Goal: Contribute content: Add original content to the website for others to see

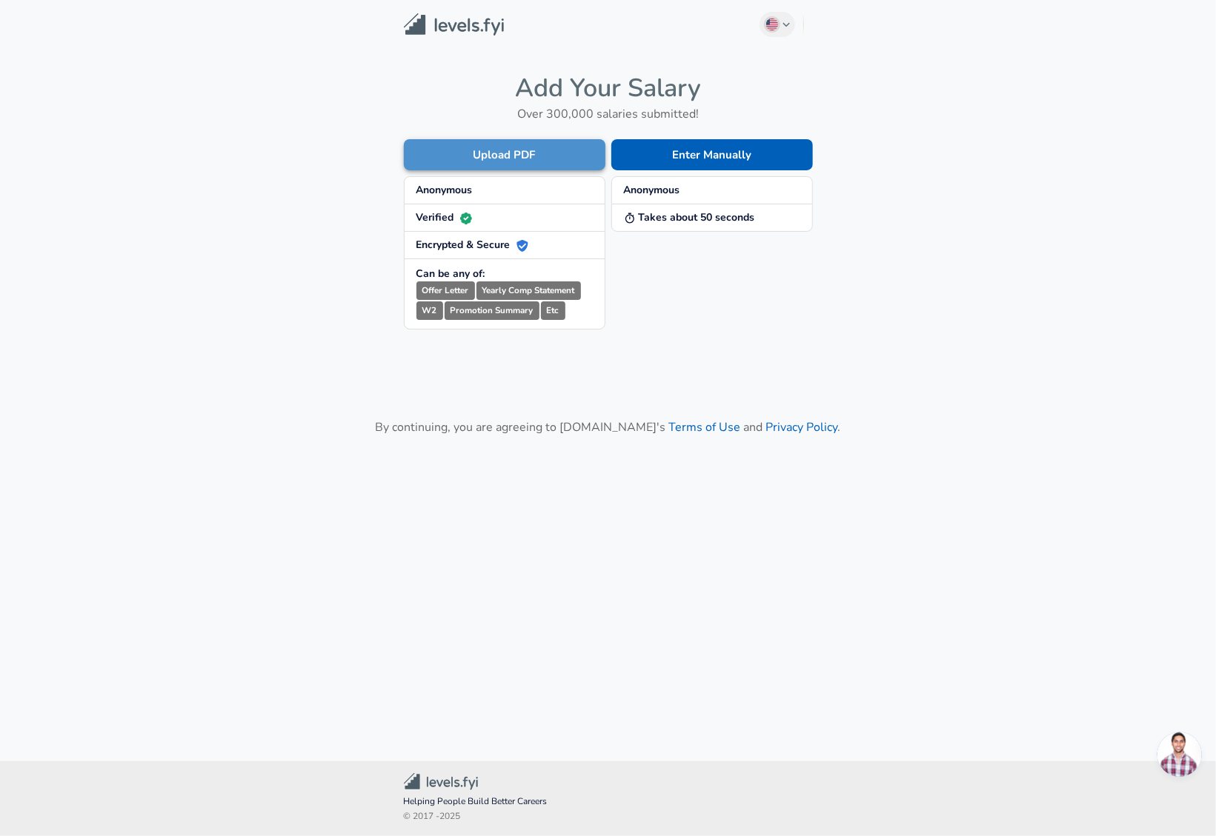
click at [513, 153] on button "Upload PDF" at bounding box center [505, 154] width 202 height 31
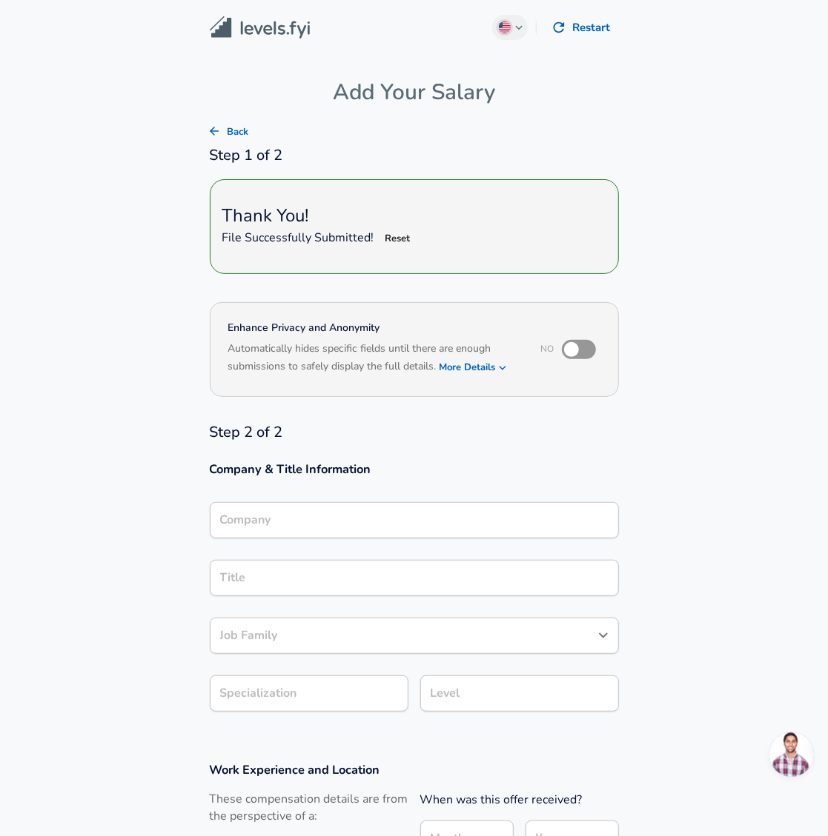
click at [506, 223] on h5 "Thank You!" at bounding box center [414, 216] width 384 height 24
type input "Google"
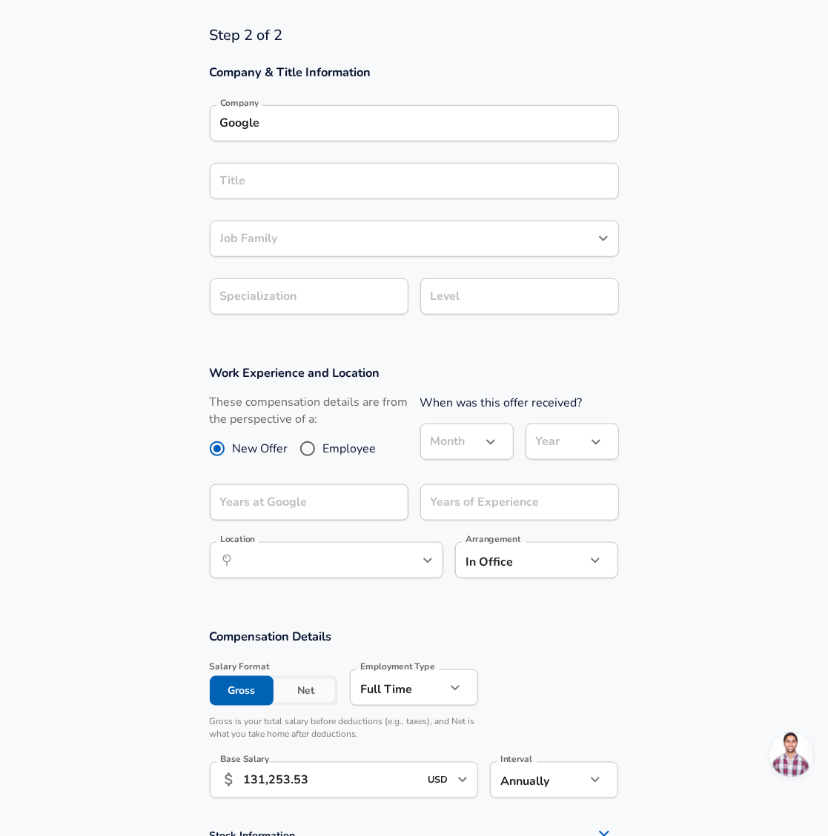
scroll to position [779, 0]
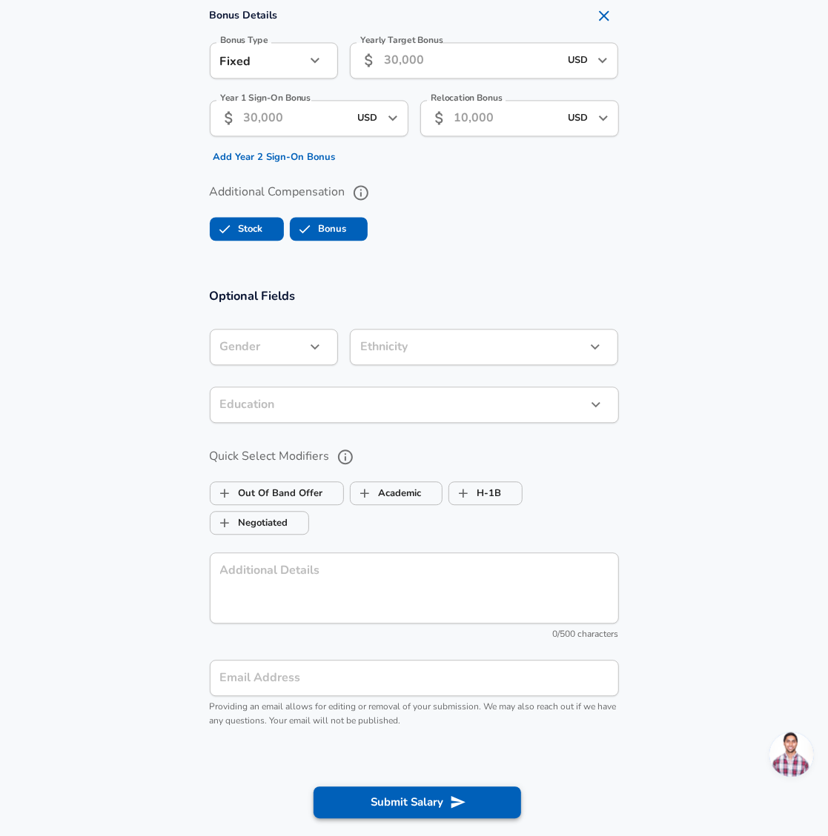
click at [373, 789] on button "Submit Salary" at bounding box center [416, 802] width 207 height 31
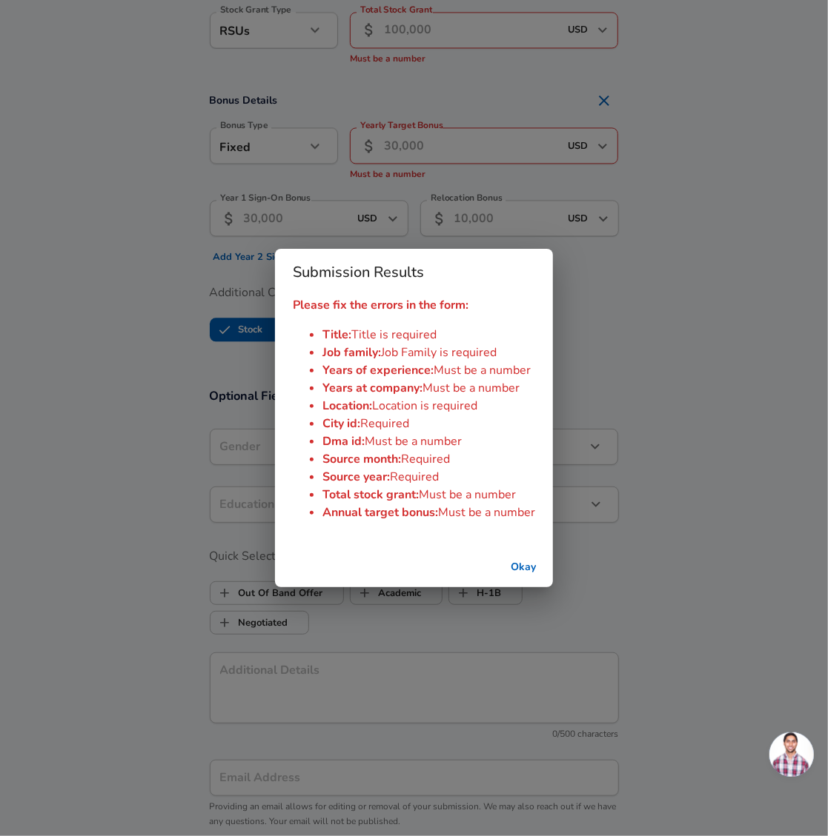
scroll to position [1391, 0]
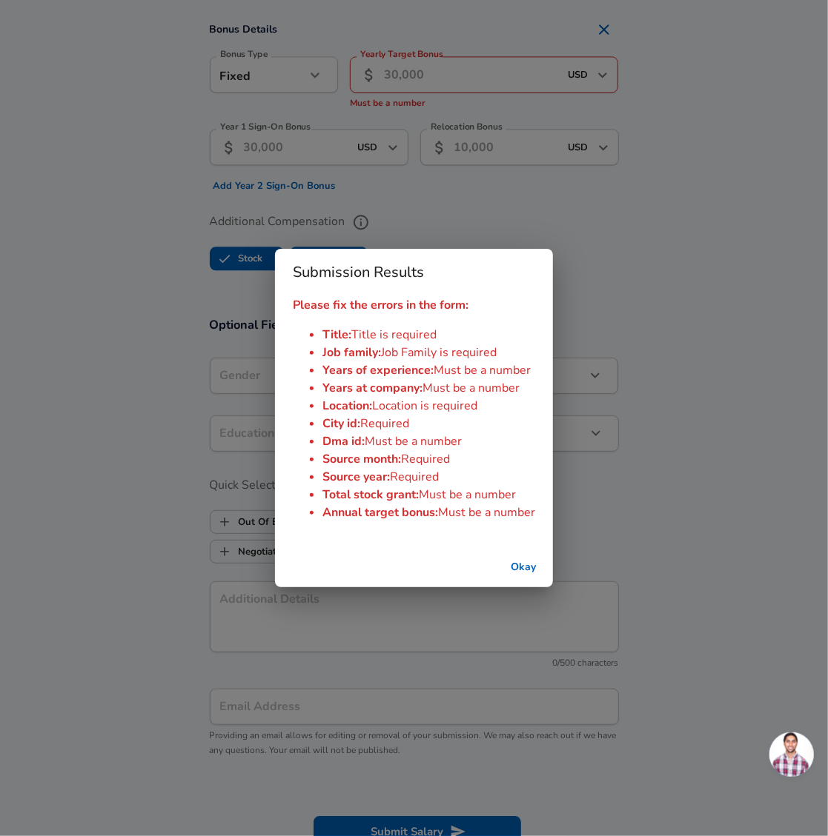
click at [511, 559] on button "Okay" at bounding box center [522, 567] width 47 height 27
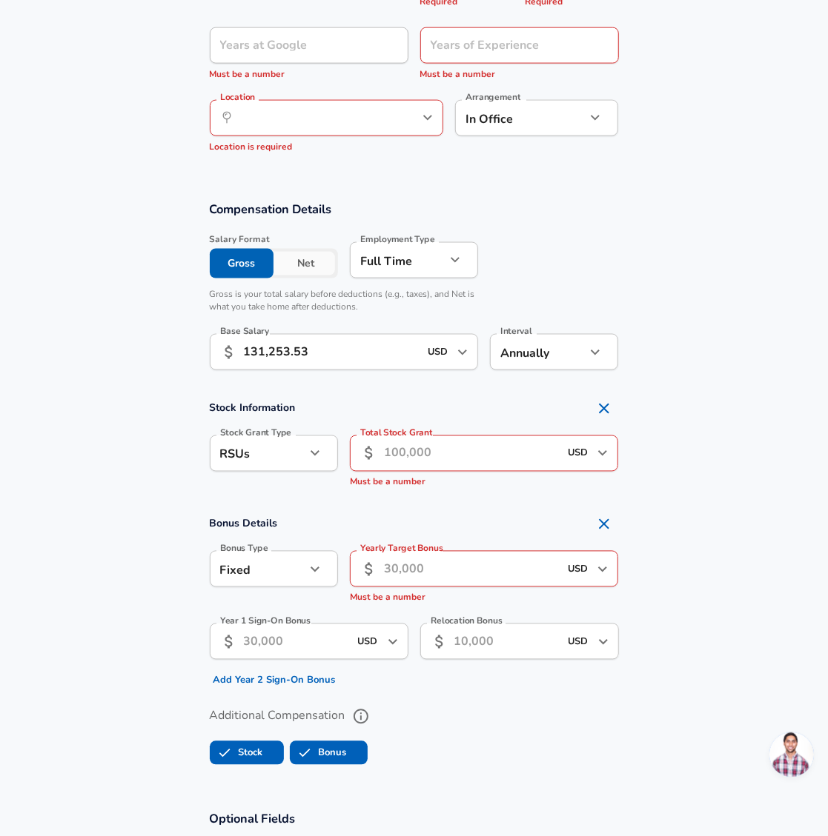
scroll to position [778, 0]
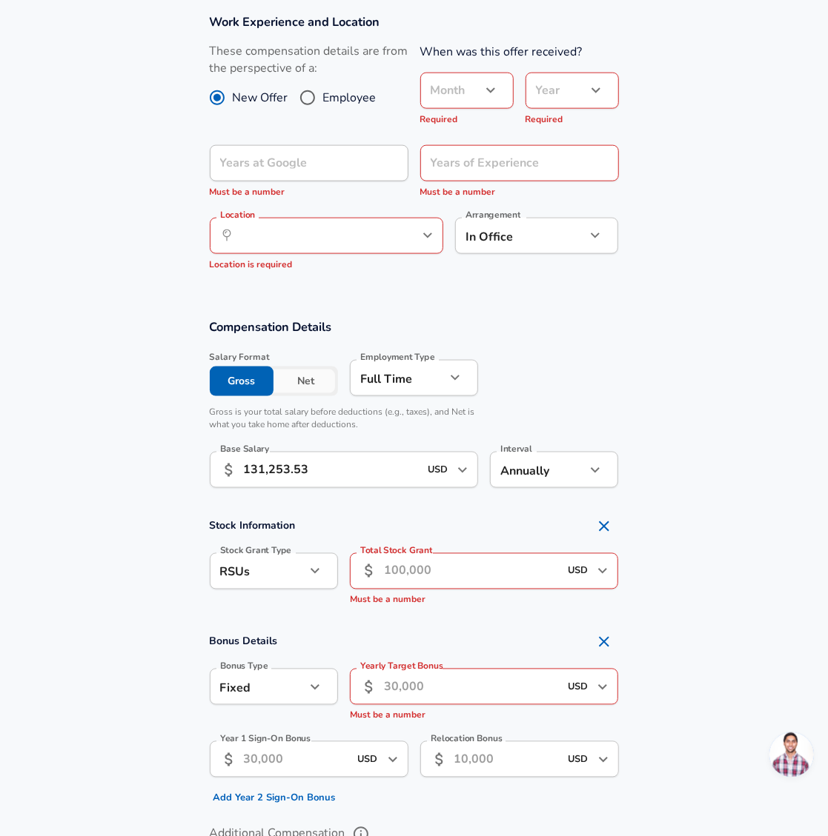
click at [342, 215] on div "Location ​ Location Location is required" at bounding box center [326, 242] width 233 height 73
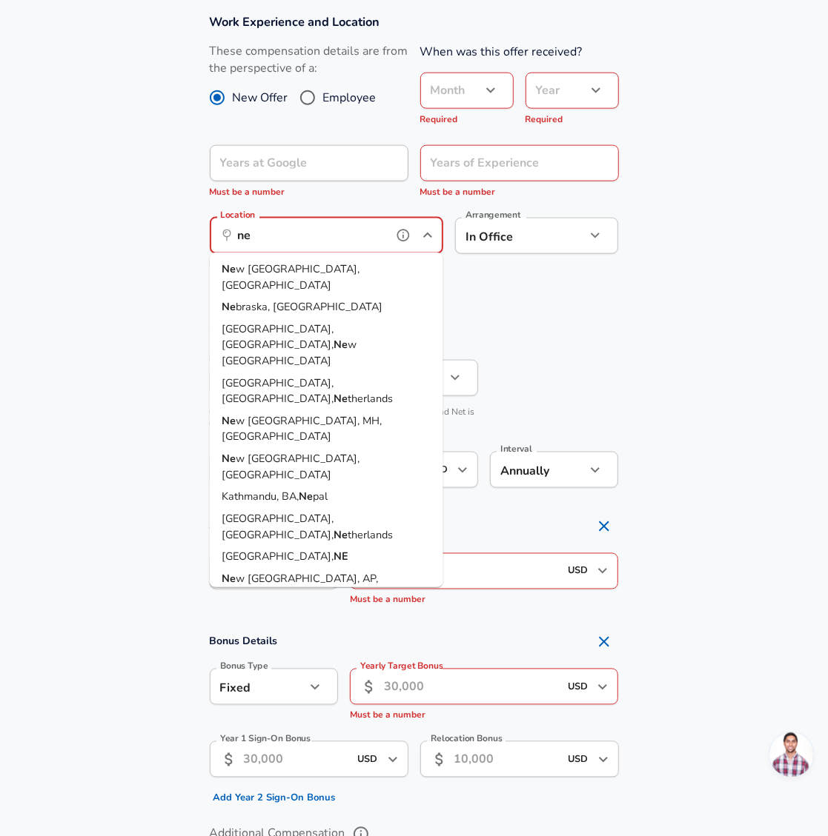
click at [339, 270] on li "Ne w [GEOGRAPHIC_DATA], [GEOGRAPHIC_DATA]" at bounding box center [326, 278] width 233 height 38
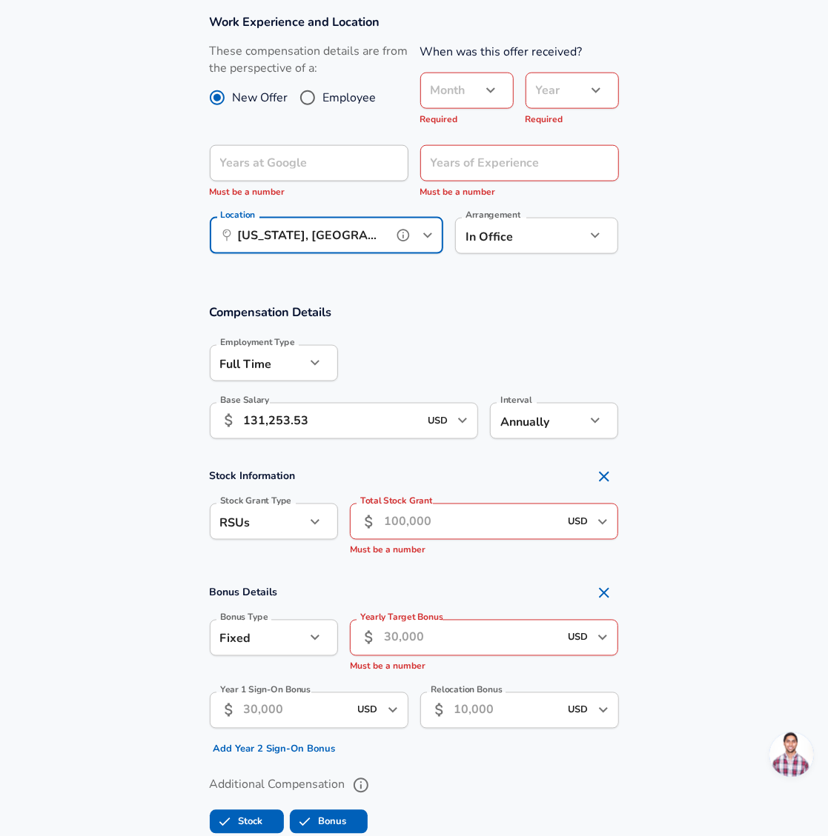
type input "[US_STATE], [GEOGRAPHIC_DATA]"
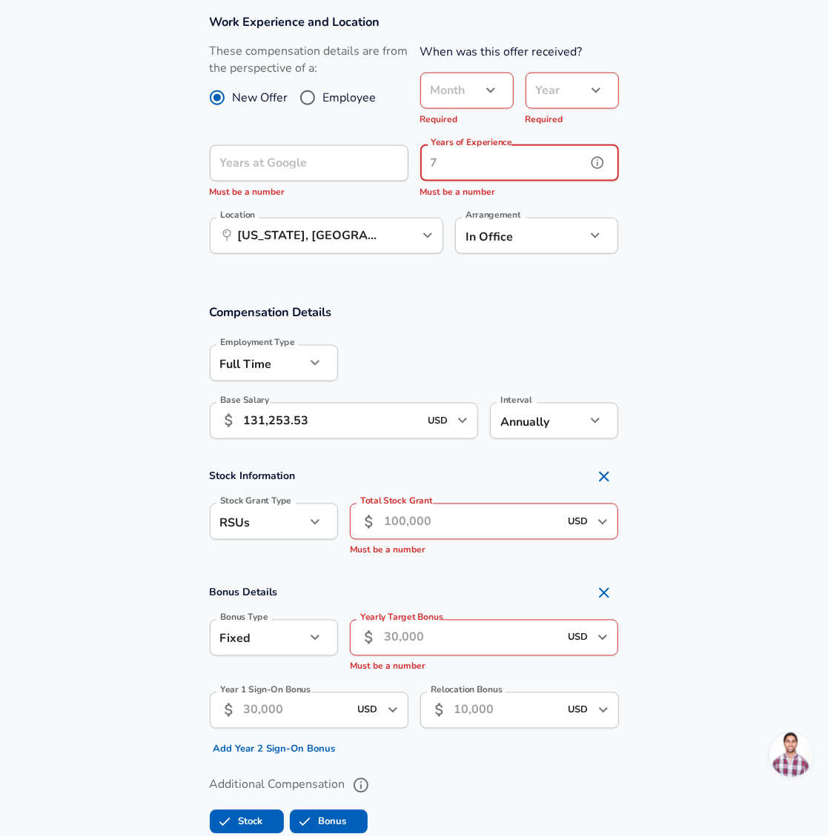
click at [513, 155] on div "Years of Experience Years of Experience Must be a number" at bounding box center [519, 172] width 199 height 55
type input "4"
click at [485, 87] on icon "button" at bounding box center [491, 90] width 18 height 18
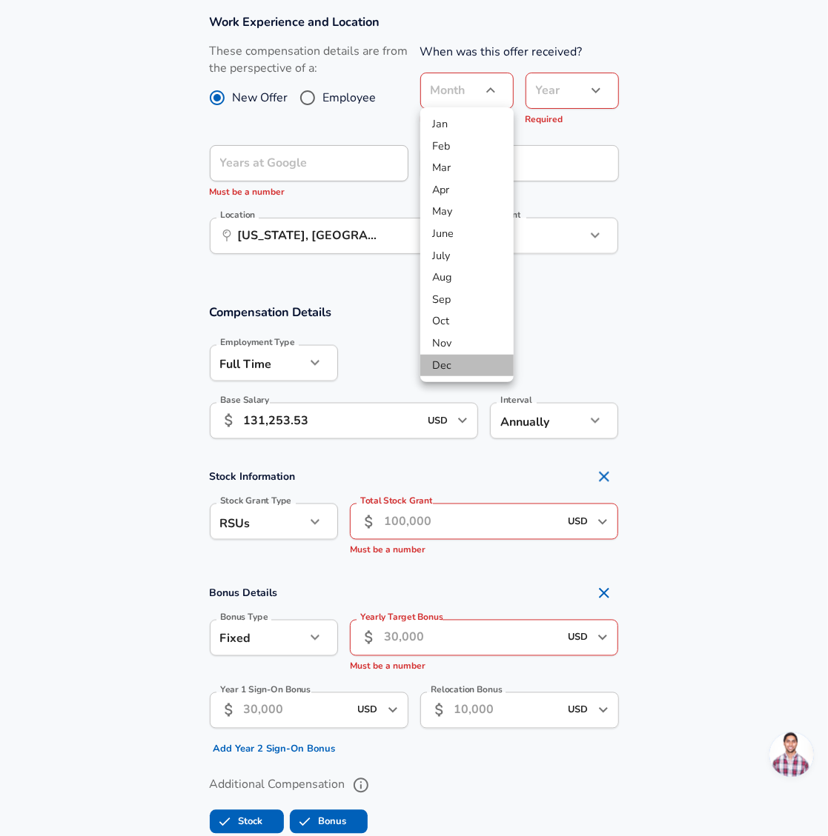
click at [465, 362] on li "Dec" at bounding box center [466, 366] width 93 height 22
type input "12"
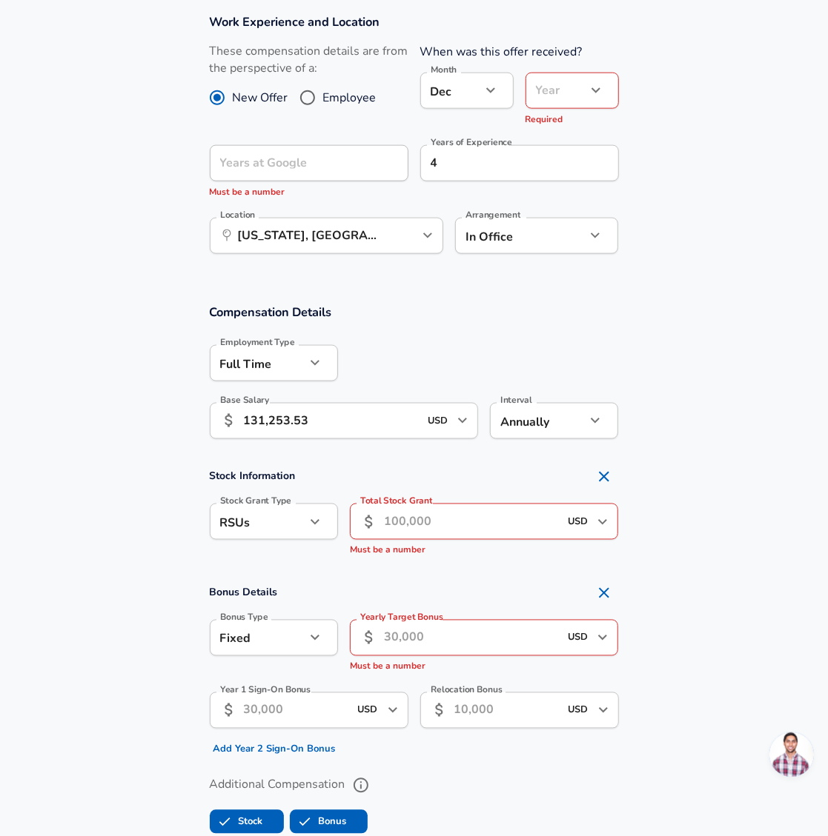
click at [322, 93] on input "Employee" at bounding box center [307, 98] width 31 height 24
radio input "true"
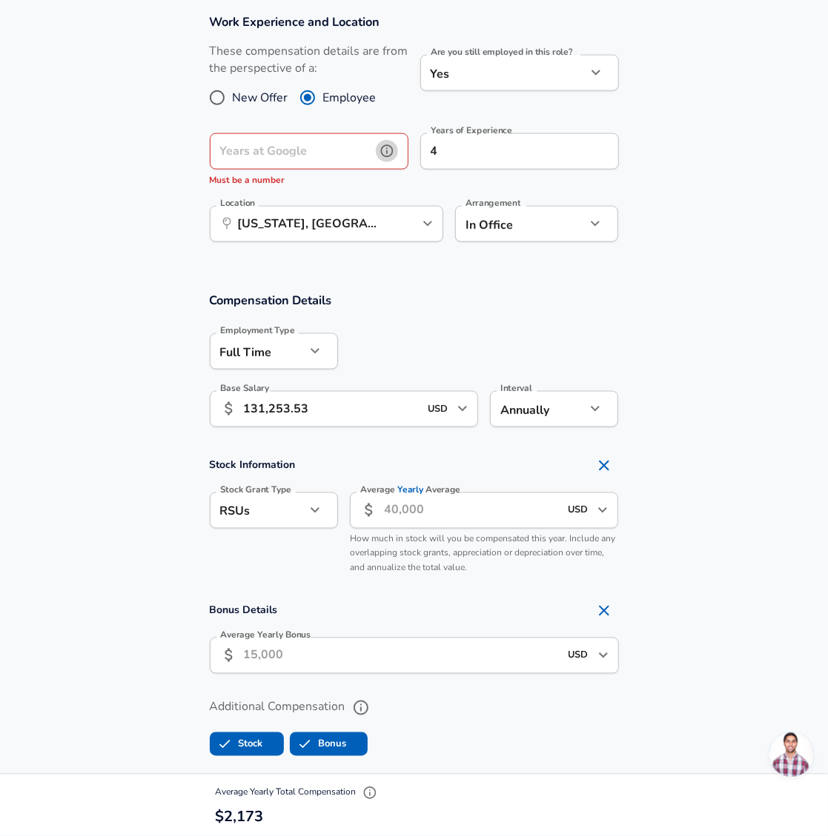
click at [391, 153] on icon "help" at bounding box center [386, 151] width 15 height 15
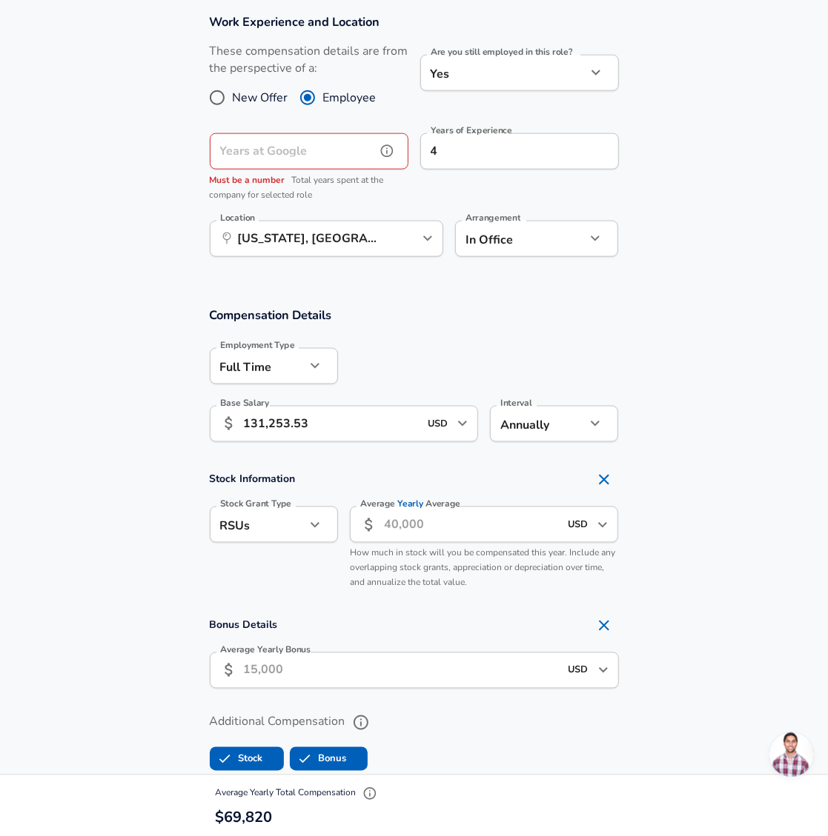
click at [339, 144] on input "Years at Google" at bounding box center [293, 151] width 166 height 36
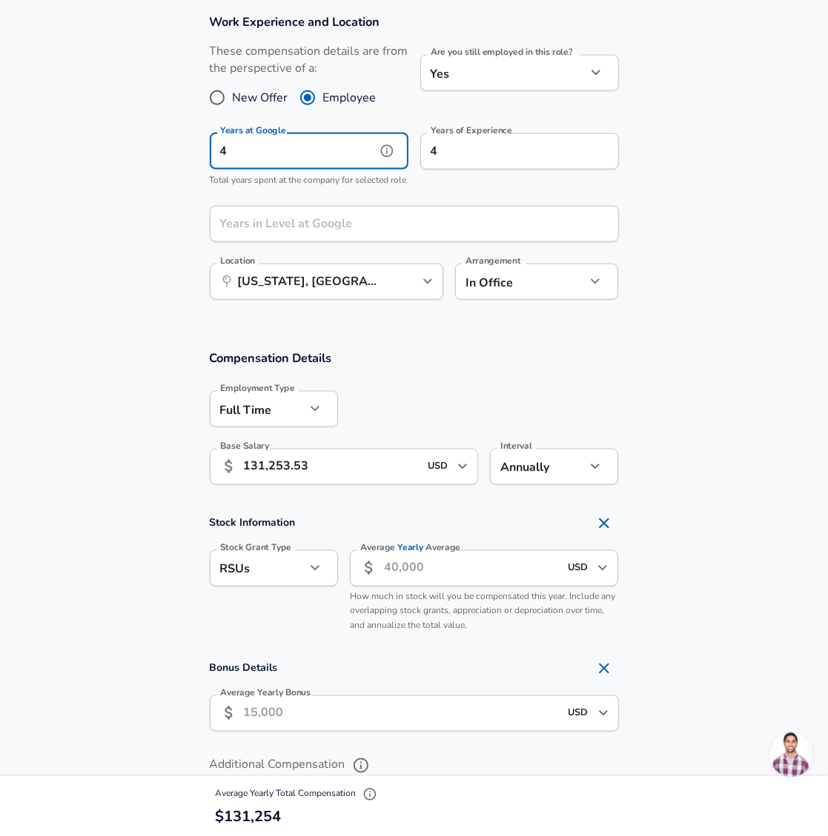
type input "4"
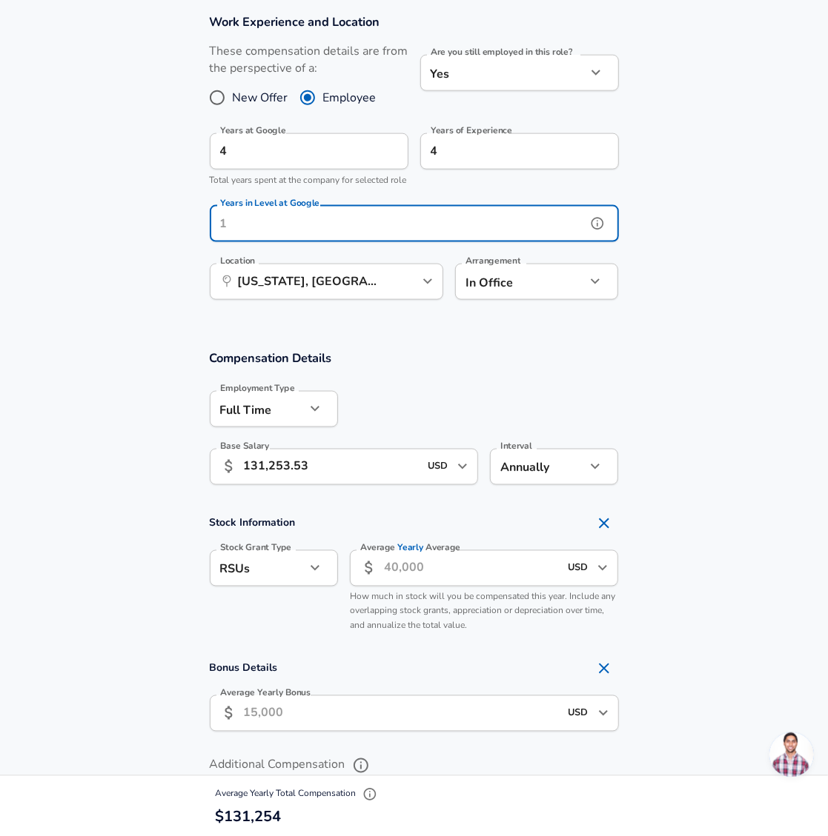
click at [435, 236] on input "Years in Level at Google" at bounding box center [398, 224] width 376 height 36
type input "3"
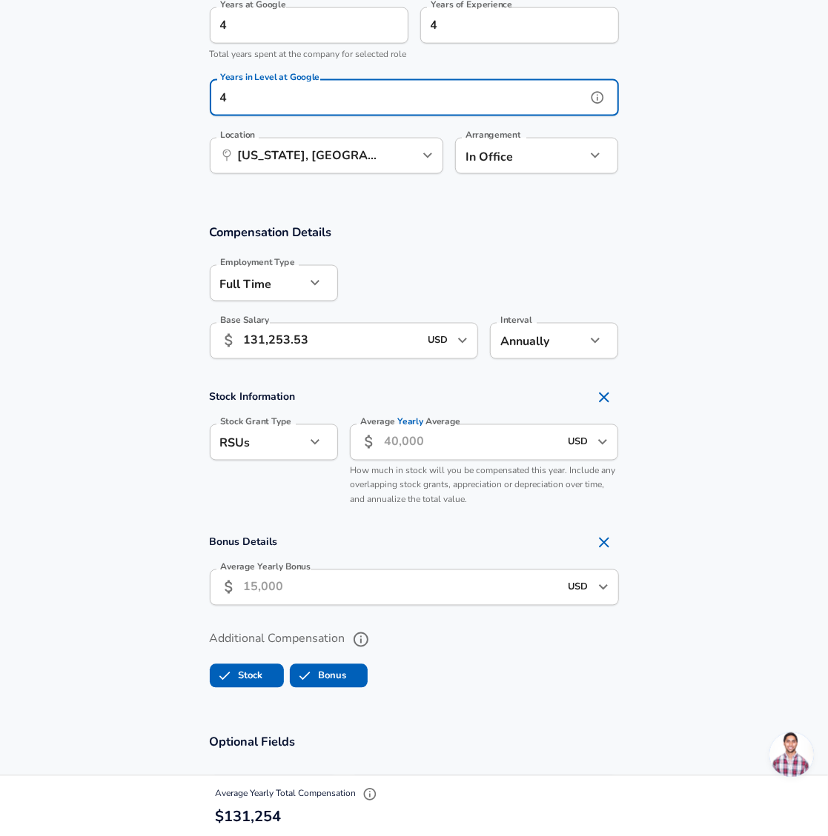
scroll to position [971, 0]
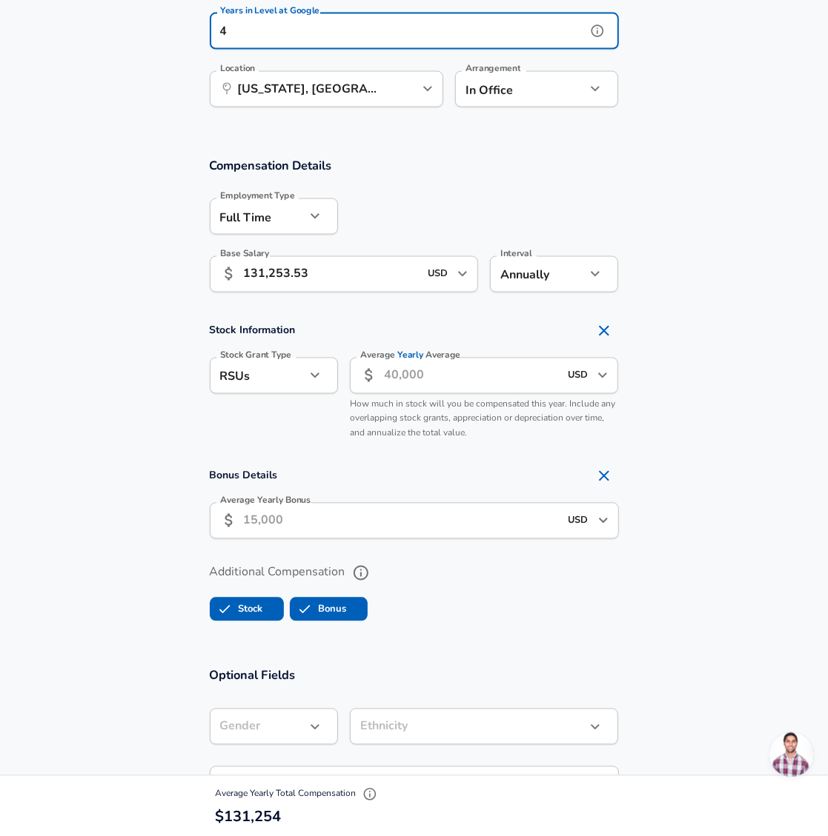
type input "4"
click at [407, 394] on input "Average Yearly Average" at bounding box center [472, 376] width 176 height 36
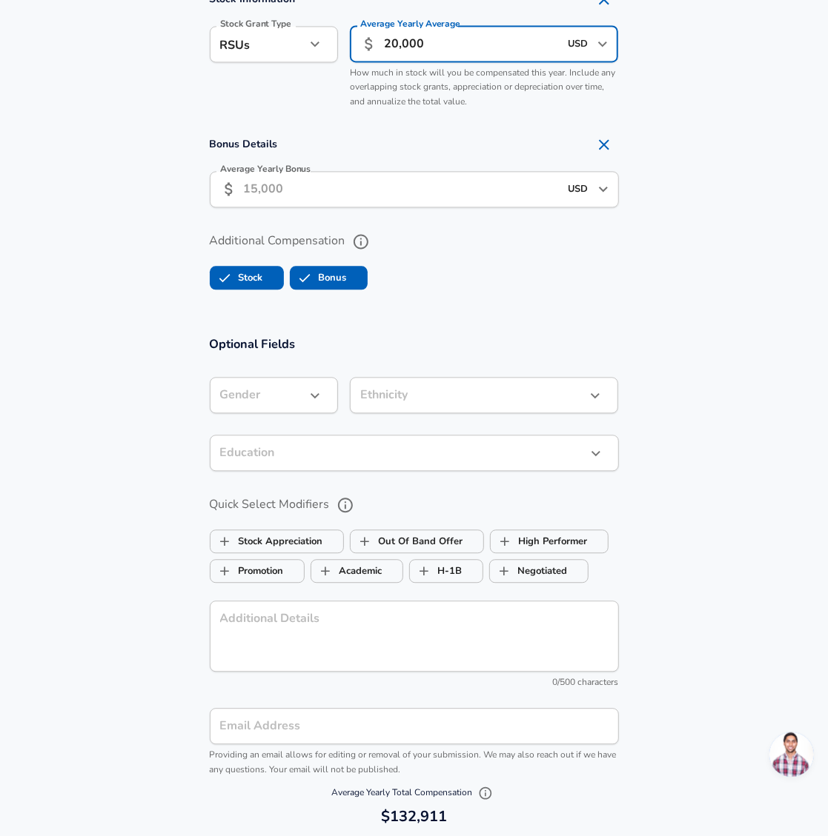
scroll to position [1605, 0]
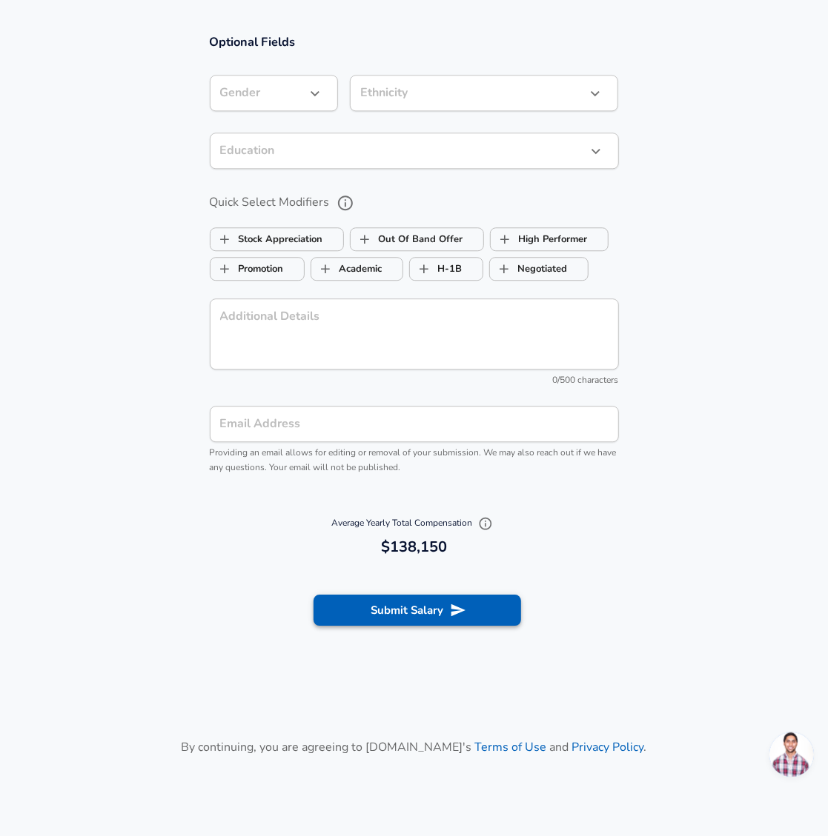
type input "20,000"
click at [506, 616] on button "Submit Salary" at bounding box center [416, 610] width 207 height 31
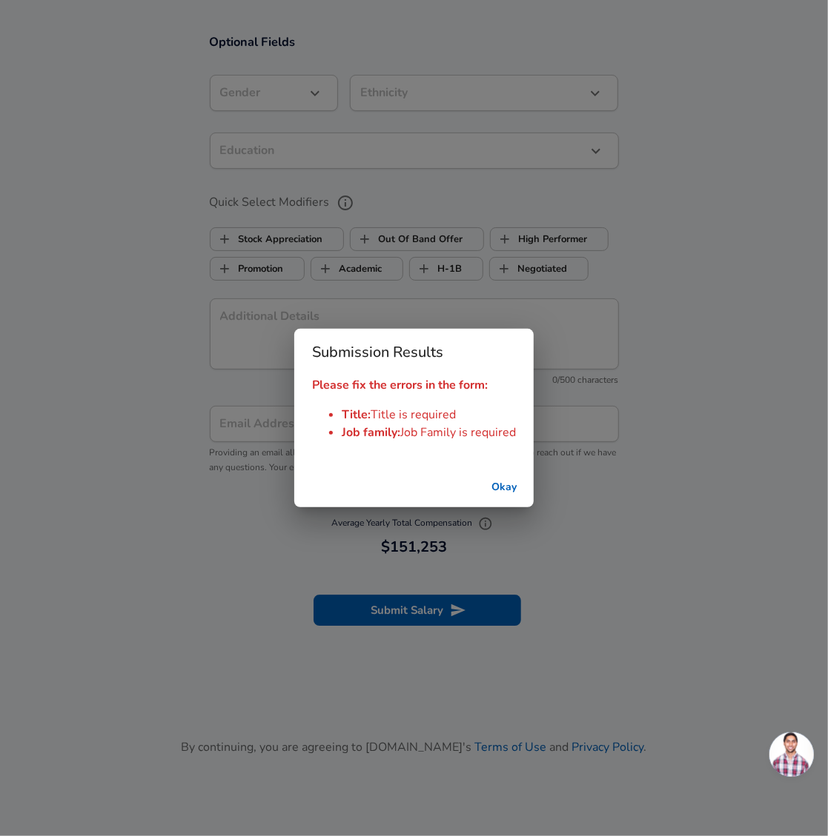
click at [511, 488] on button "Okay" at bounding box center [503, 487] width 47 height 27
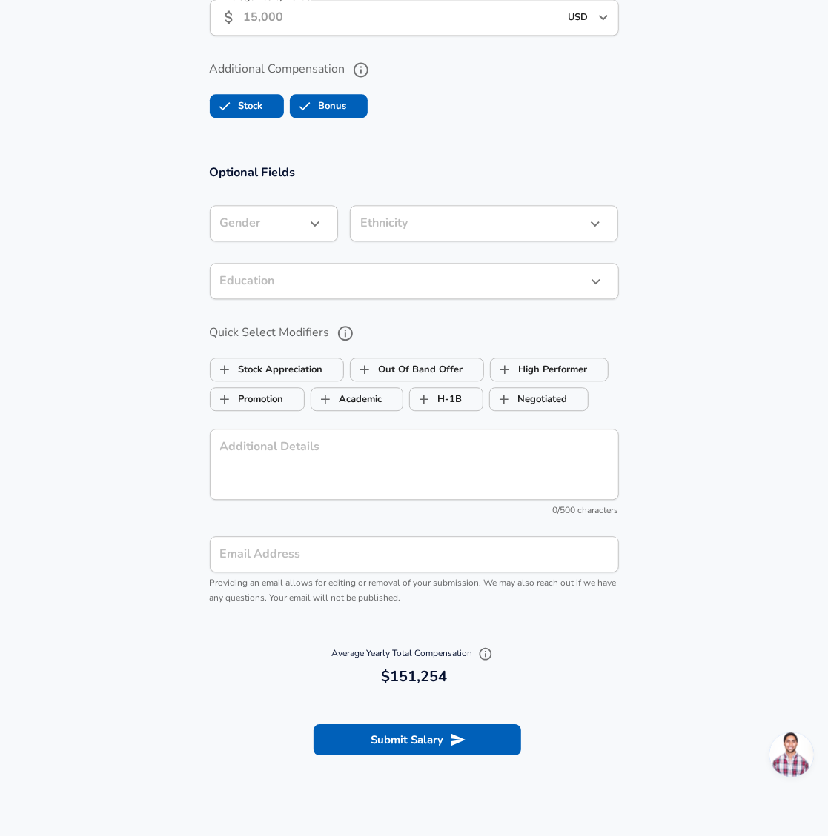
scroll to position [1269, 0]
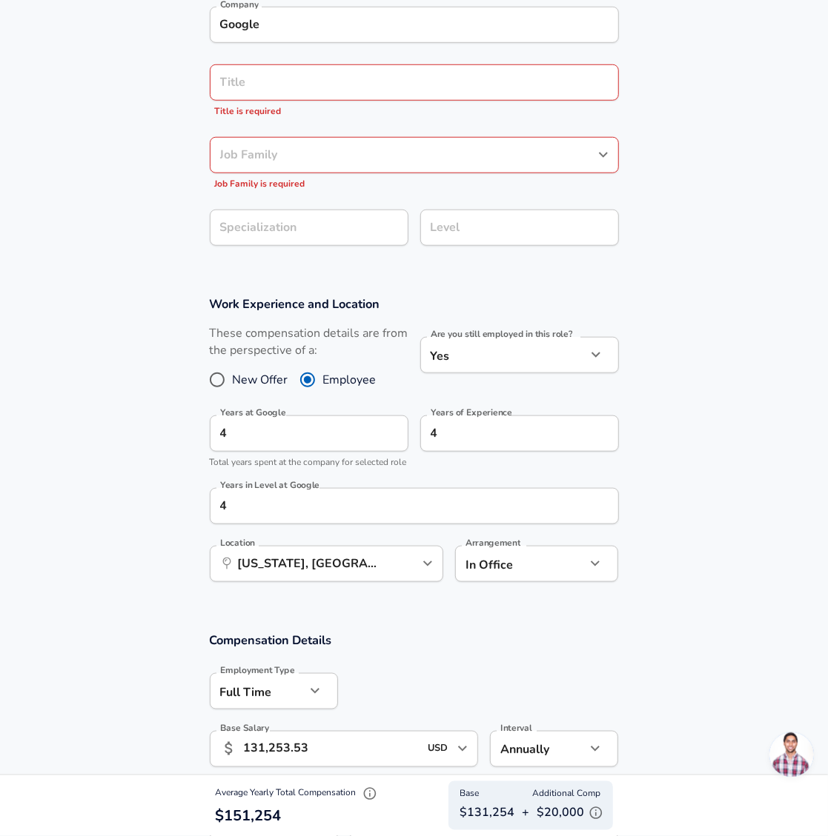
click at [270, 159] on input "Job Family" at bounding box center [402, 155] width 373 height 23
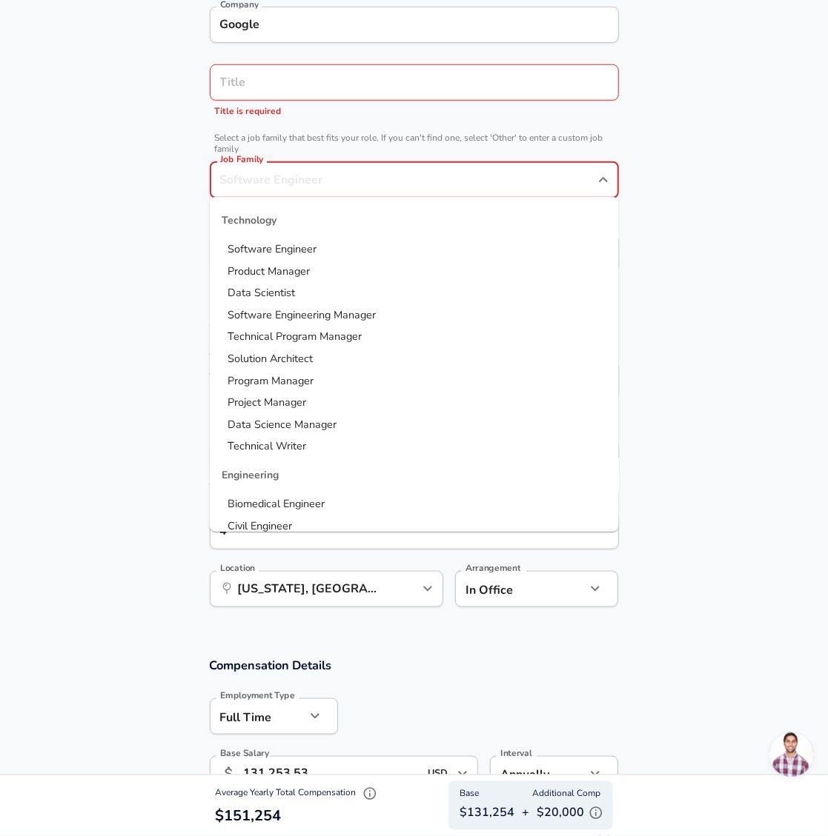
scroll to position [525, 0]
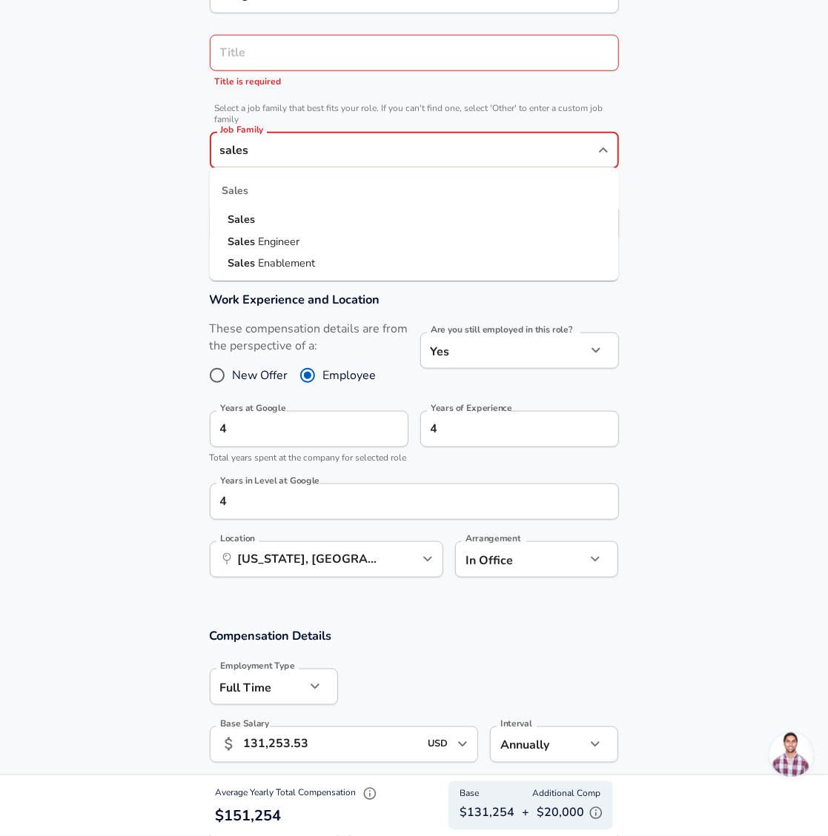
click at [267, 216] on li "Sales" at bounding box center [414, 220] width 409 height 22
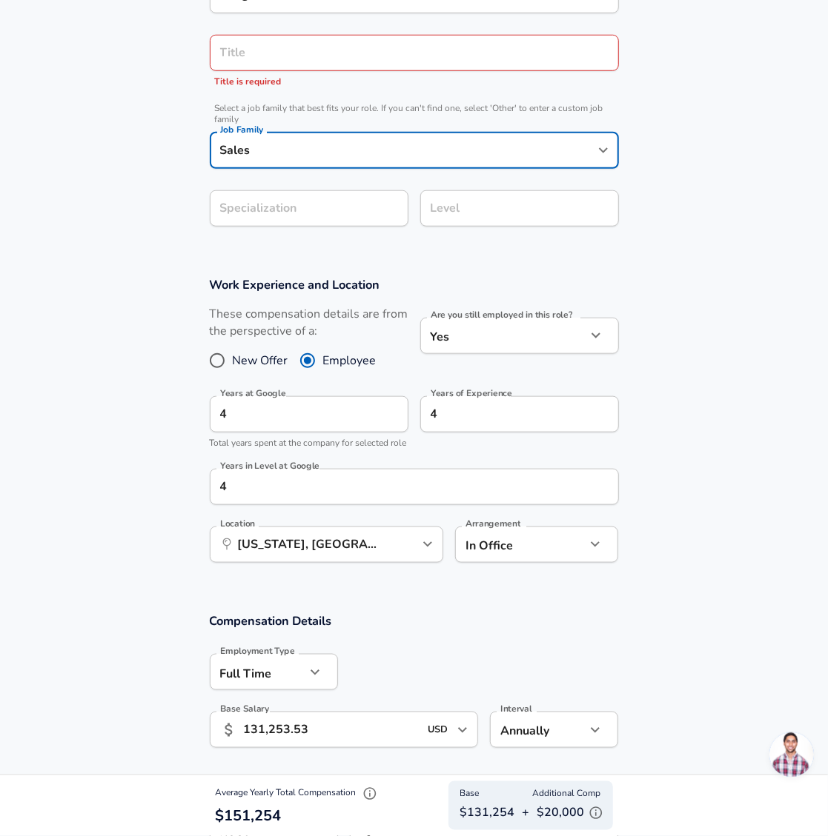
type input "Sales"
click at [263, 58] on div "Company & Title Information Company Google Company Title Title Title is require…" at bounding box center [414, 86] width 445 height 301
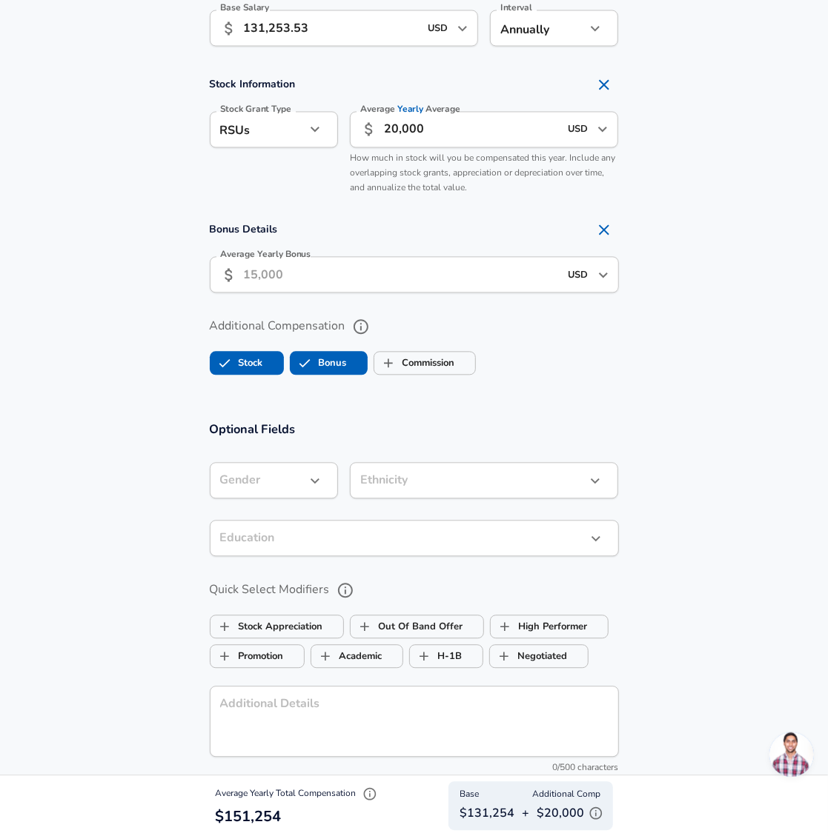
scroll to position [1585, 0]
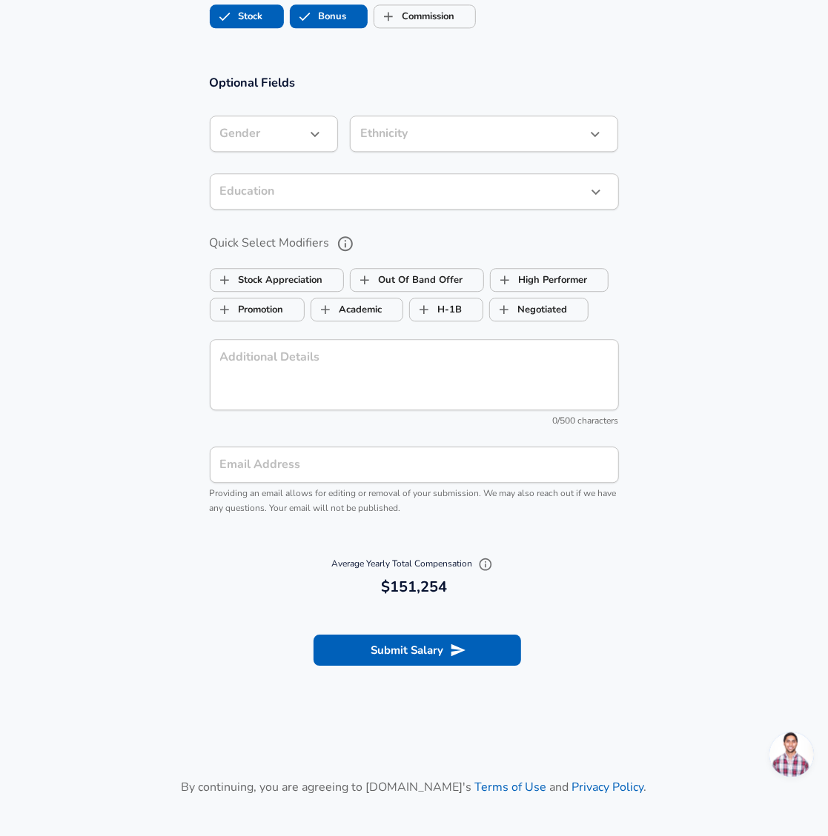
type input "Account Executive"
click at [485, 684] on section "Submit Salary" at bounding box center [414, 648] width 828 height 83
click at [466, 666] on button "Submit Salary" at bounding box center [416, 650] width 207 height 31
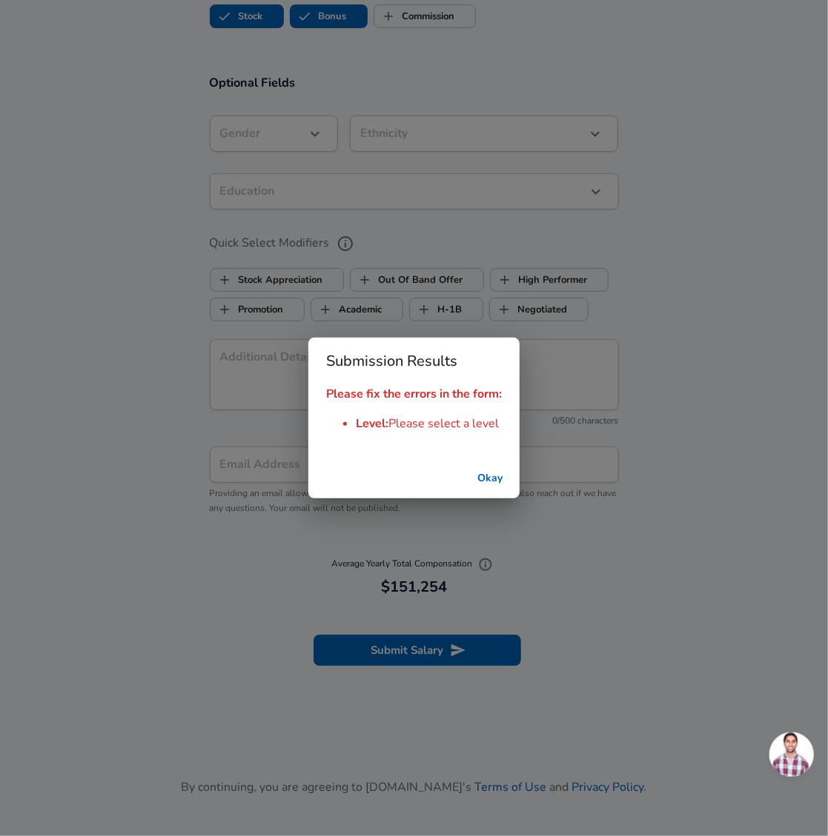
click at [489, 479] on button "Okay" at bounding box center [489, 478] width 47 height 27
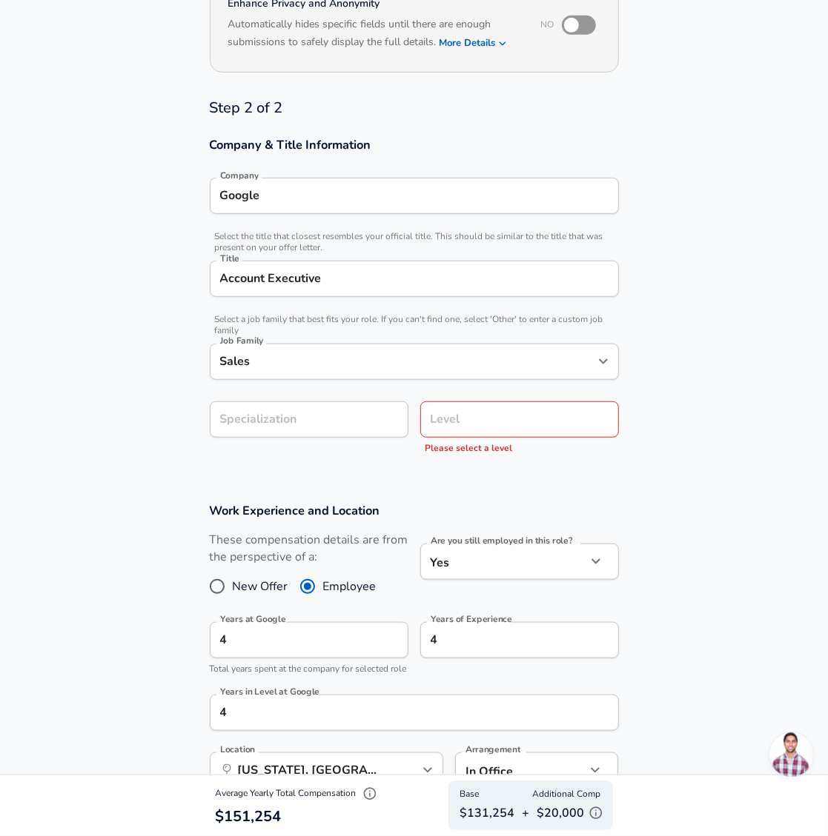
click at [490, 425] on div "Level Level Please select a level" at bounding box center [513, 426] width 210 height 73
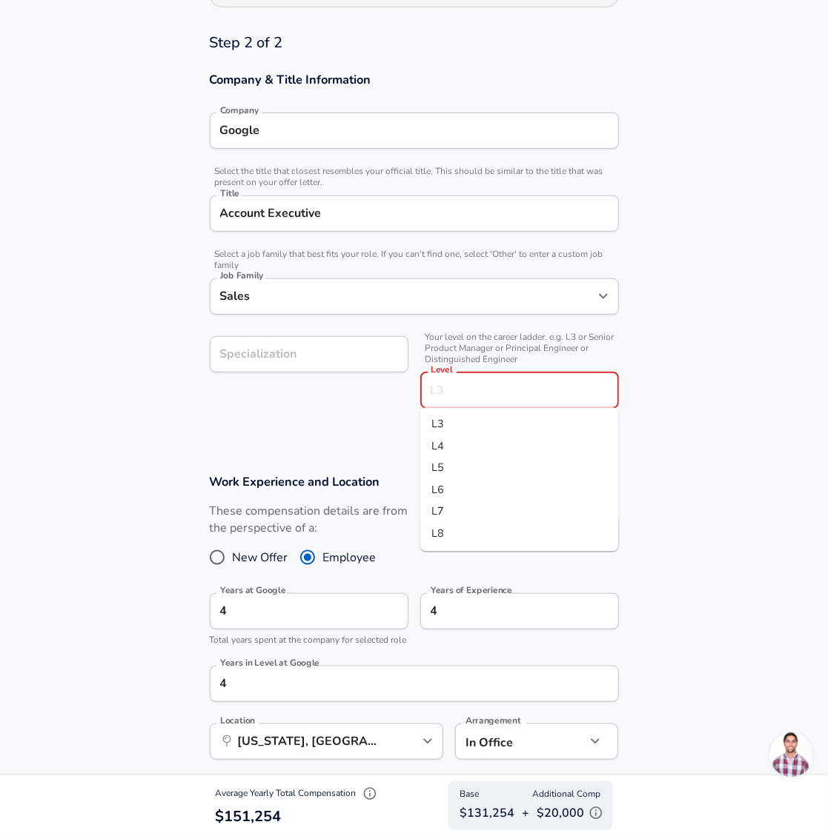
click at [471, 427] on li "L3" at bounding box center [519, 425] width 199 height 22
type input "L3"
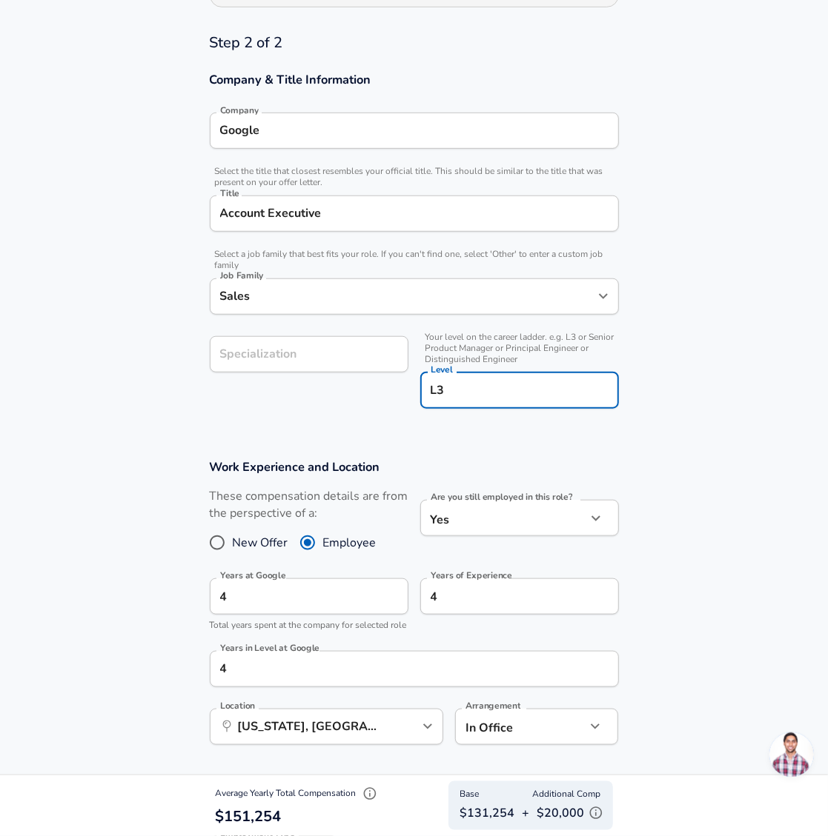
click at [723, 468] on section "Work Experience and Location These compensation details are from the perspectiv…" at bounding box center [414, 610] width 828 height 336
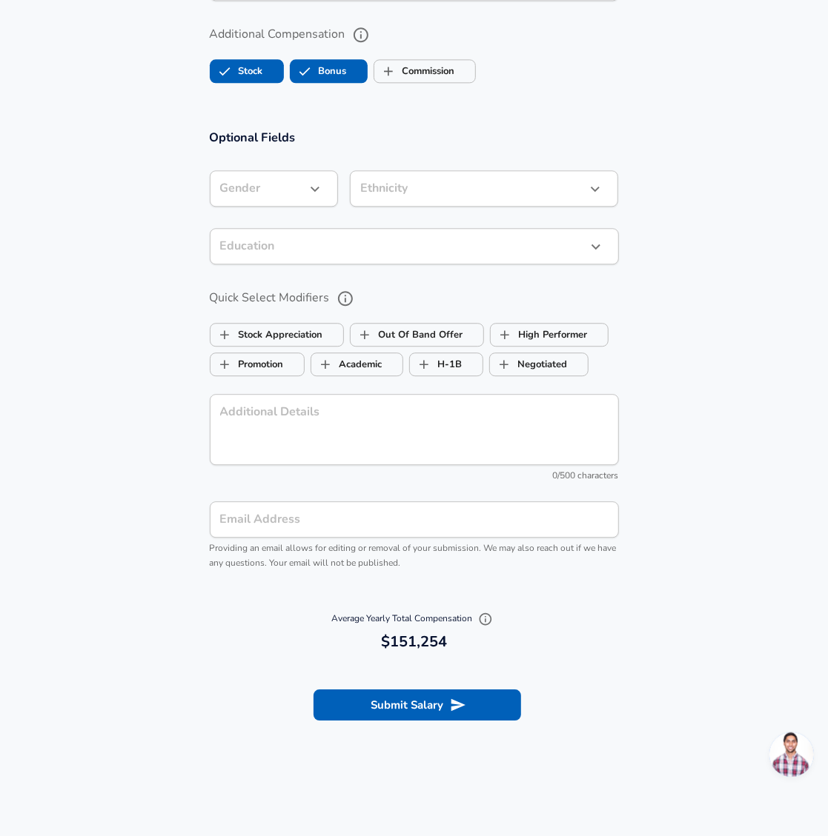
scroll to position [1666, 0]
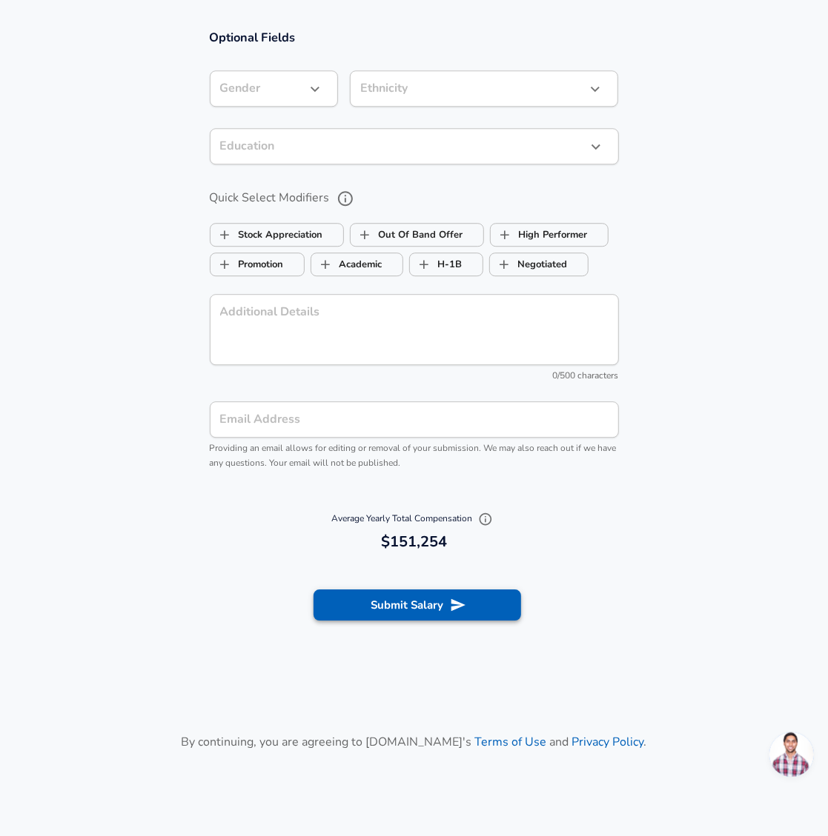
click at [445, 621] on button "Submit Salary" at bounding box center [416, 605] width 207 height 31
